Goal: Check status: Check status

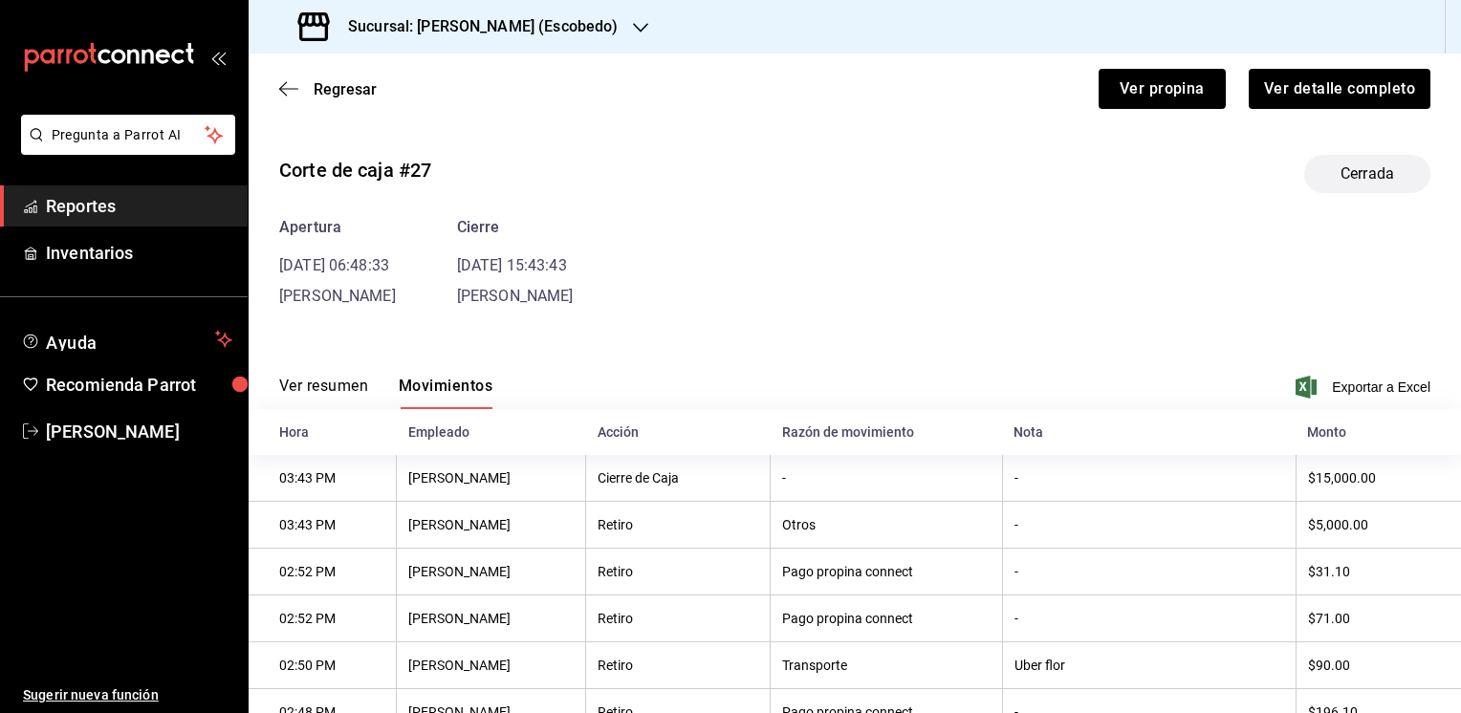
scroll to position [118, 0]
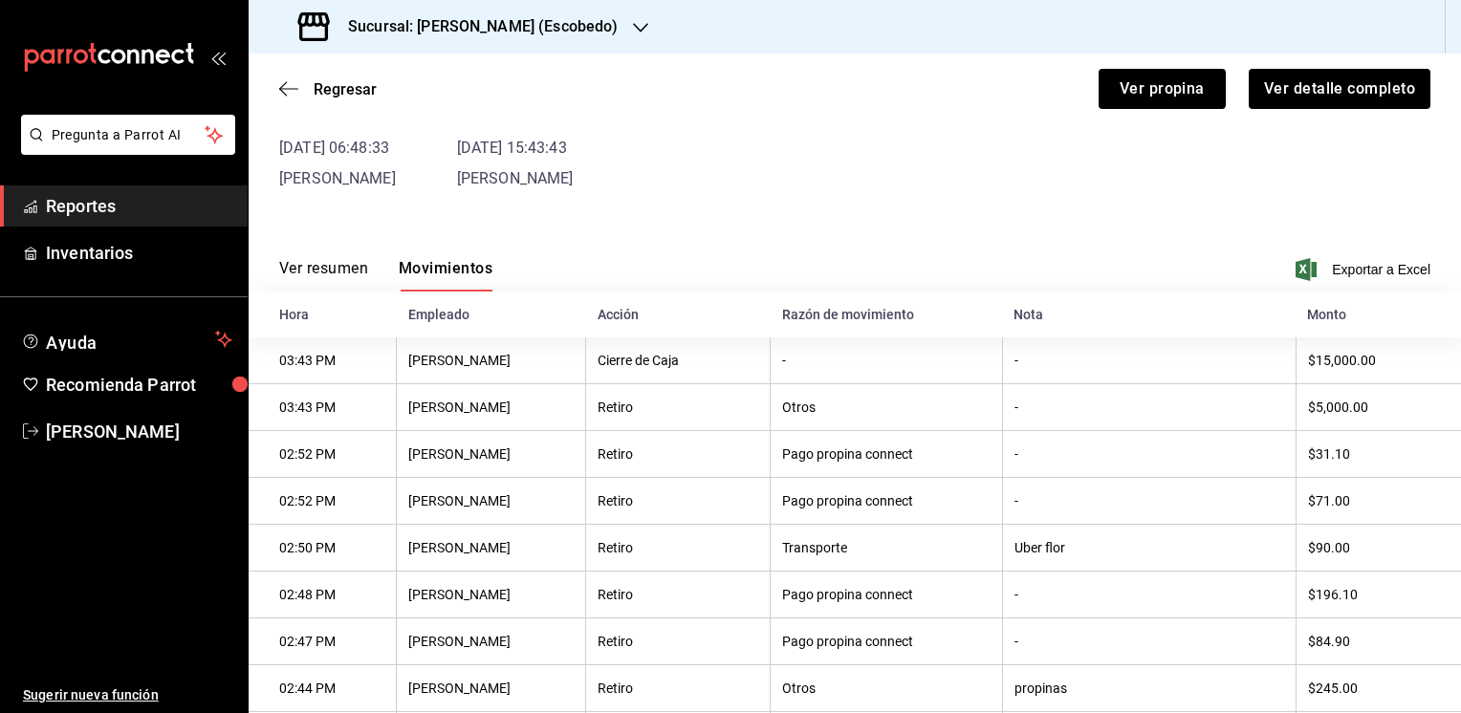
click at [642, 24] on icon "button" at bounding box center [640, 27] width 15 height 15
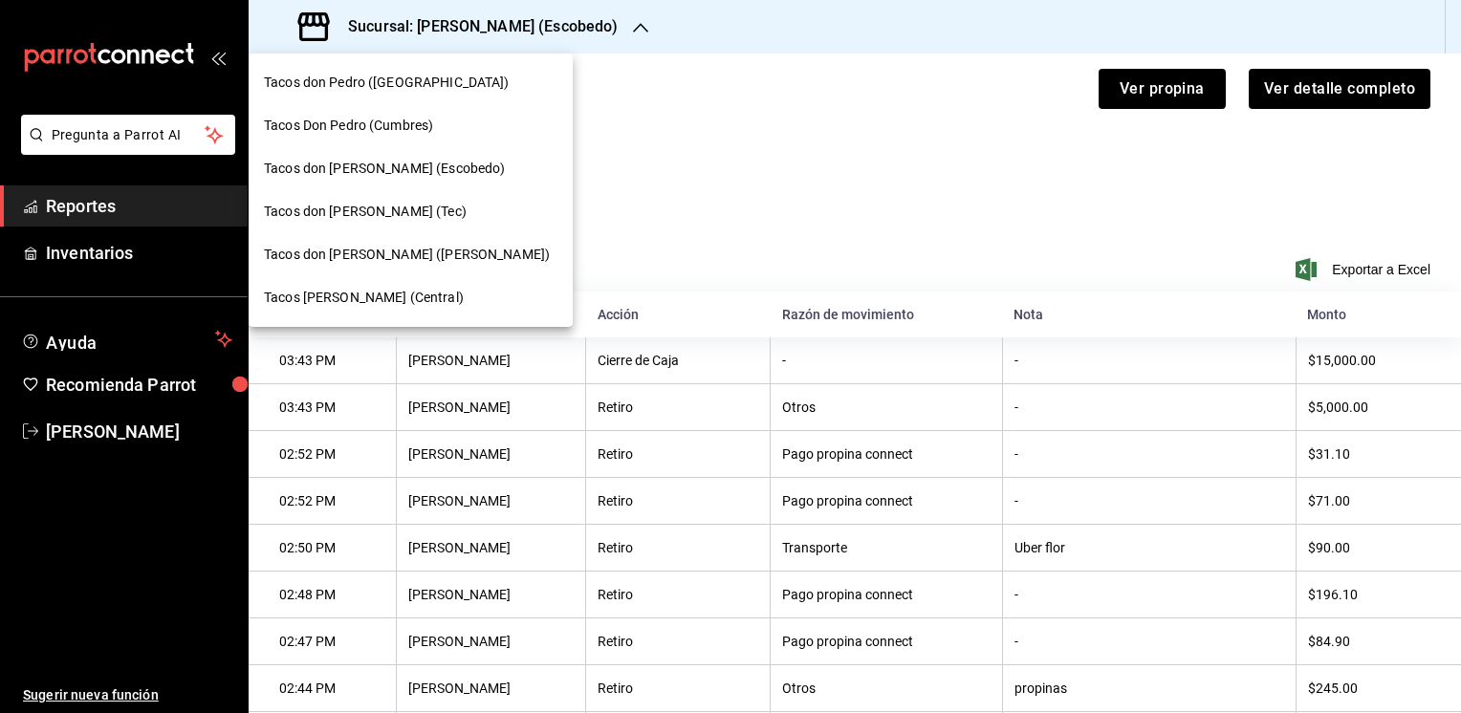
click at [410, 90] on span "Tacos don Pedro ([GEOGRAPHIC_DATA])" at bounding box center [387, 83] width 246 height 20
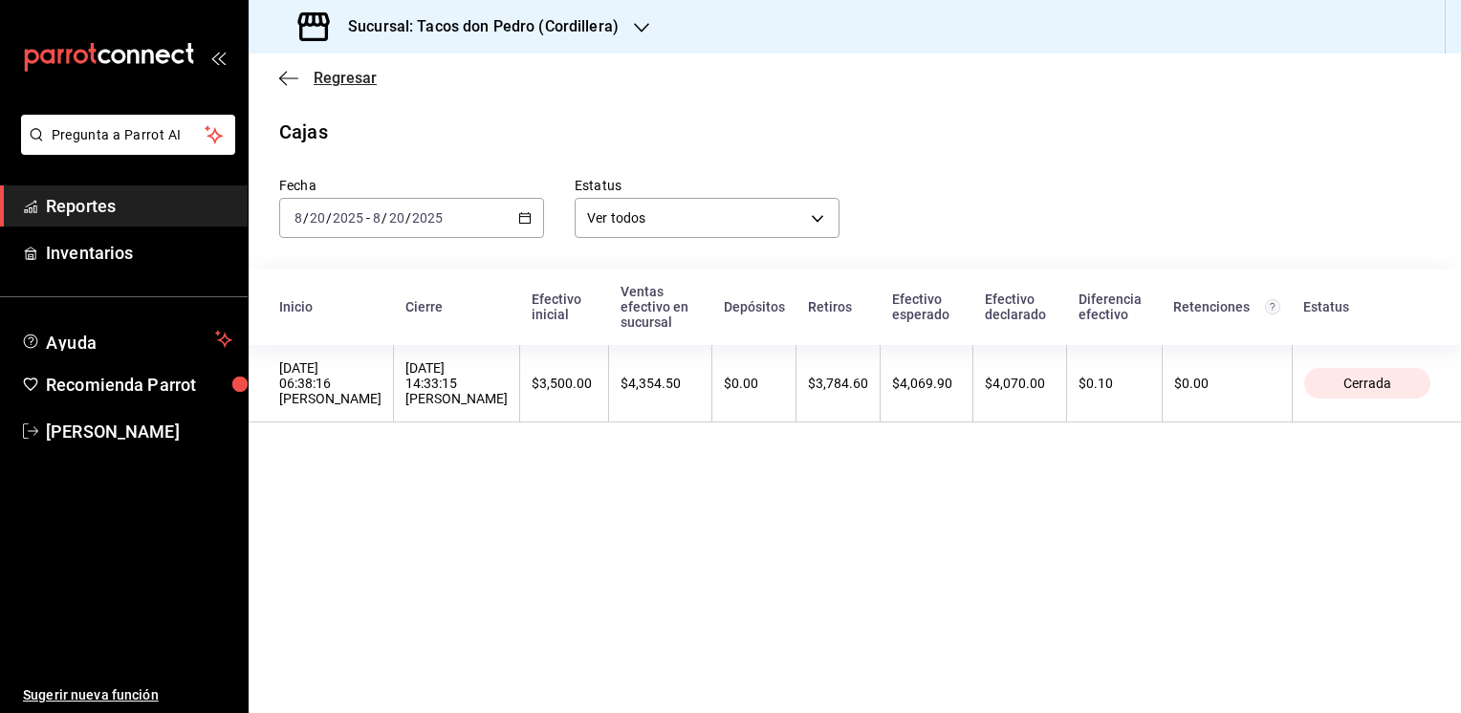
click at [337, 75] on span "Regresar" at bounding box center [345, 78] width 63 height 18
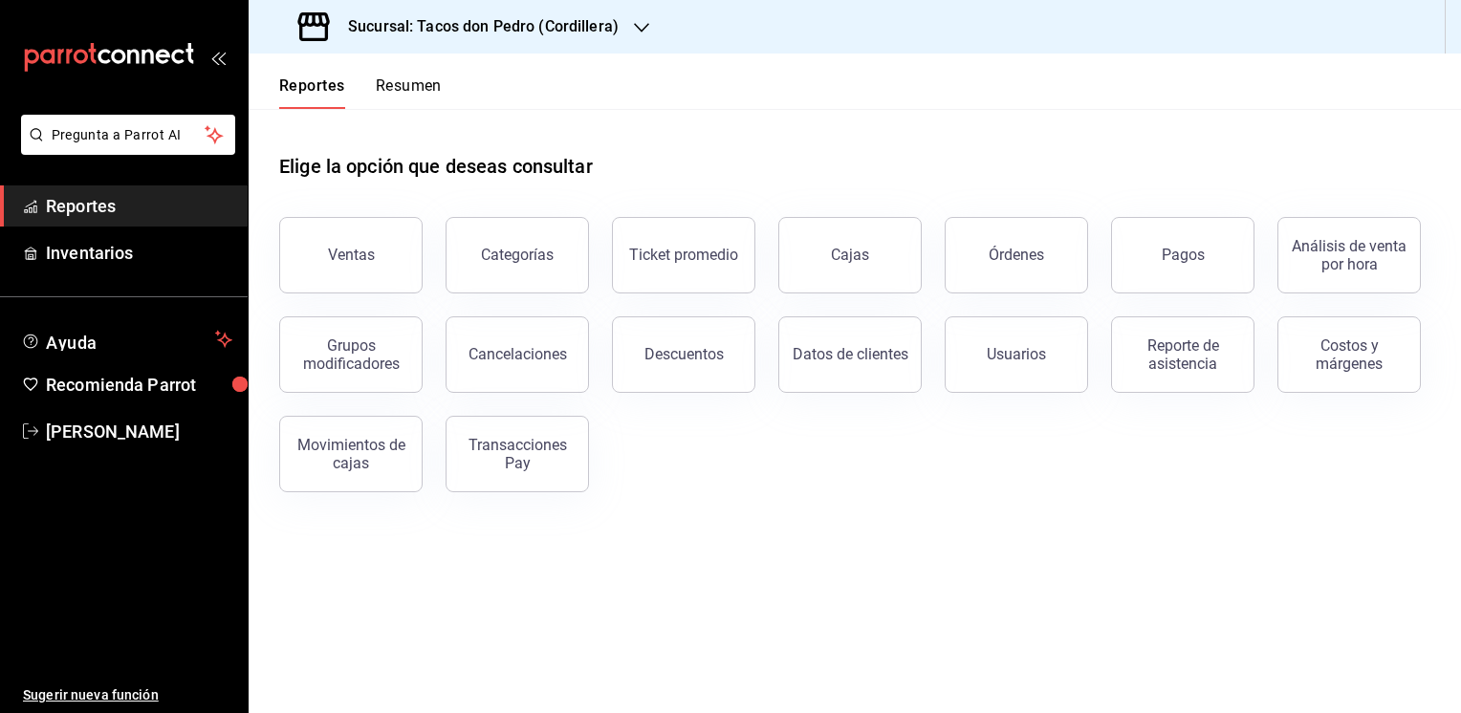
click at [394, 86] on button "Resumen" at bounding box center [409, 92] width 66 height 33
